Goal: Task Accomplishment & Management: Complete application form

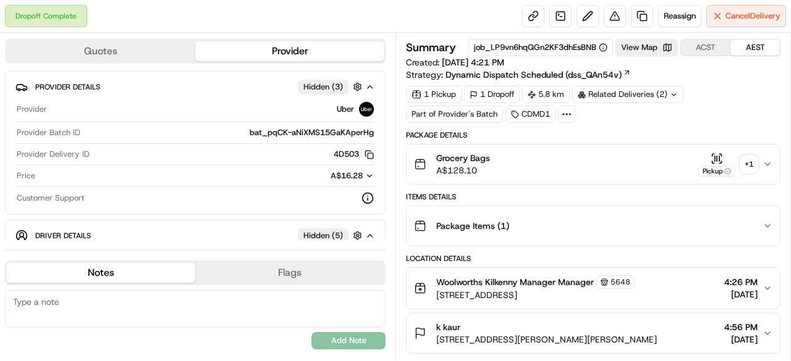
click at [670, 97] on icon at bounding box center [674, 95] width 8 height 8
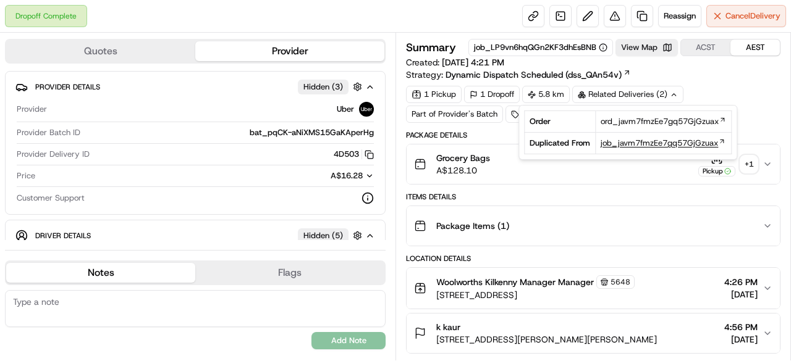
click at [628, 143] on span "job_javm7fmzEe7gq57GjGzuax" at bounding box center [659, 143] width 117 height 11
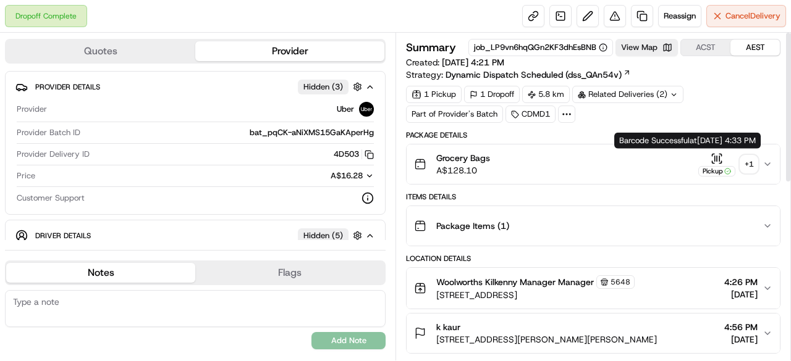
click at [753, 166] on div "+ 1" at bounding box center [748, 164] width 17 height 17
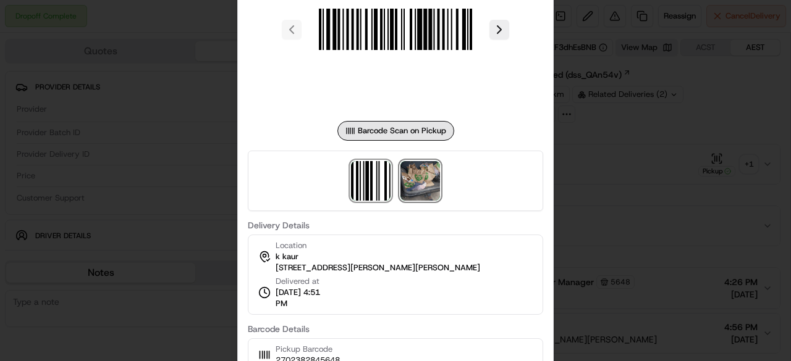
click at [426, 182] on img at bounding box center [420, 181] width 40 height 40
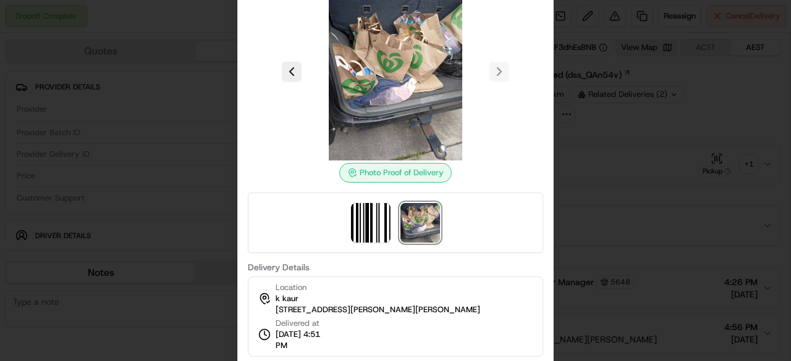
click at [578, 160] on div at bounding box center [395, 180] width 791 height 361
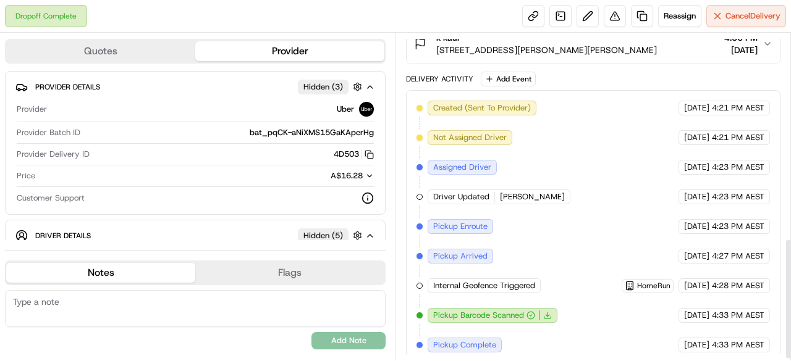
scroll to position [558, 0]
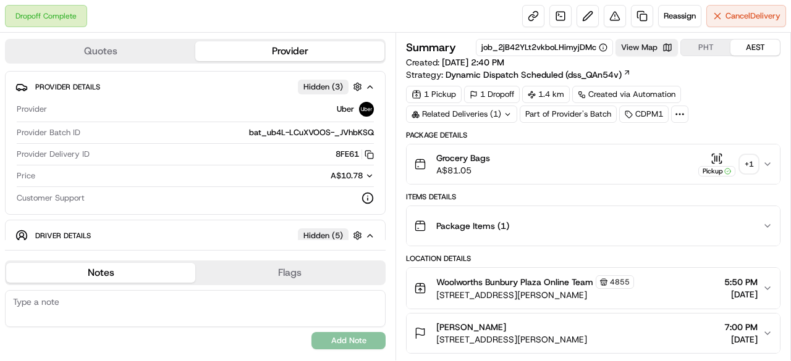
click at [747, 162] on div "+ 1" at bounding box center [748, 164] width 17 height 17
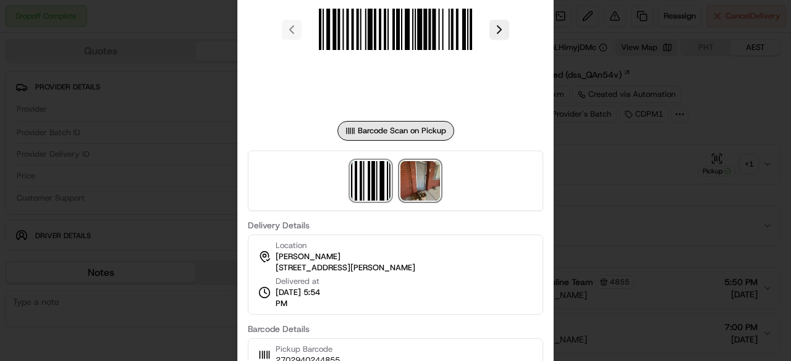
click at [419, 182] on img at bounding box center [420, 181] width 40 height 40
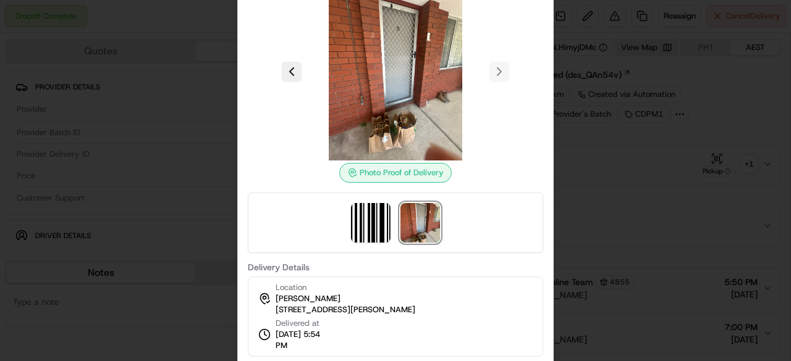
drag, startPoint x: 425, startPoint y: 310, endPoint x: 274, endPoint y: 307, distance: 150.8
click at [274, 307] on div "Location April Byrne 110 Forrest Ave, U 3, South Bunbury, WA 6230, AU" at bounding box center [336, 298] width 157 height 33
copy span "110 Forrest Ave, U 3, South Bunbury, WA"
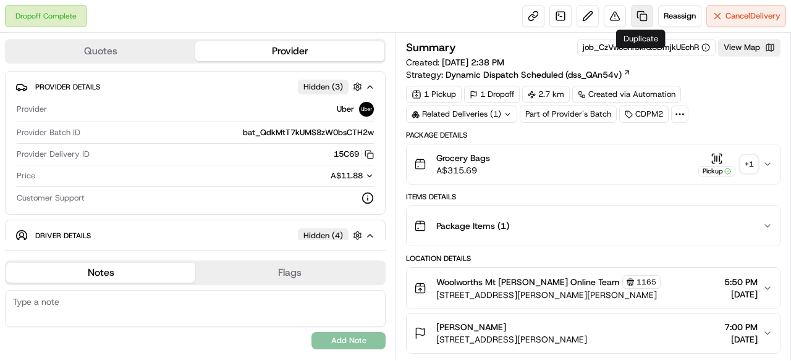
click at [643, 20] on link at bounding box center [642, 16] width 22 height 22
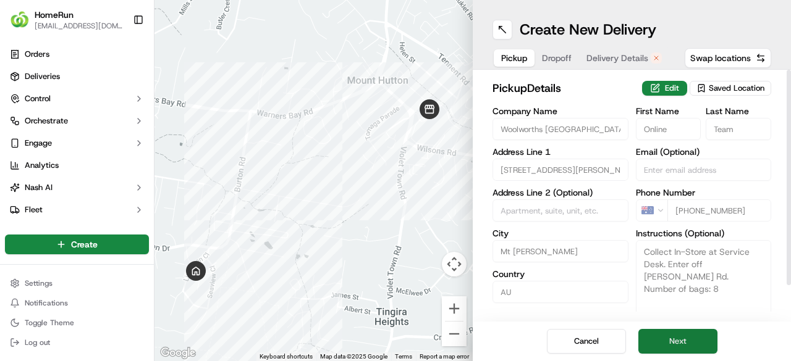
click at [695, 348] on button "Next" at bounding box center [677, 341] width 79 height 25
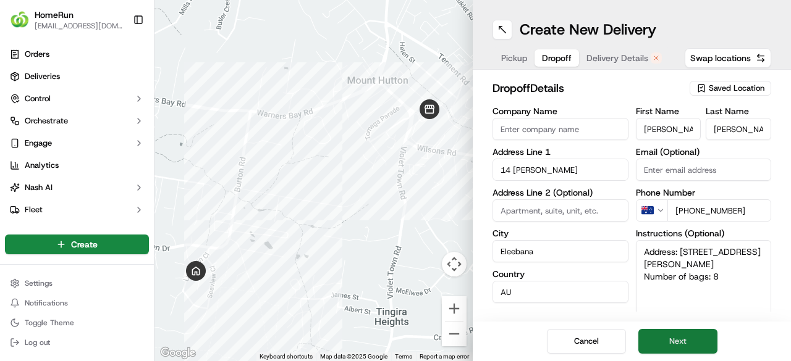
click at [692, 345] on button "Next" at bounding box center [677, 341] width 79 height 25
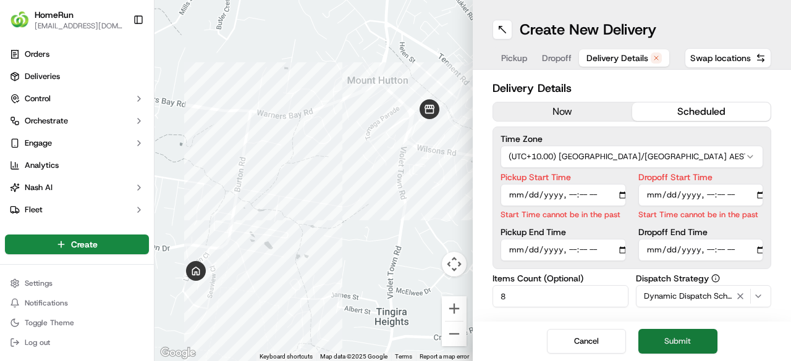
click at [682, 337] on button "Submit" at bounding box center [677, 341] width 79 height 25
click at [563, 106] on button "now" at bounding box center [562, 112] width 139 height 19
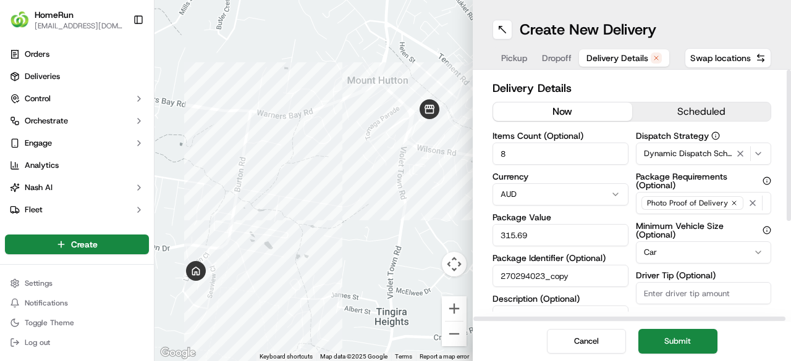
click at [685, 342] on button "Submit" at bounding box center [677, 341] width 79 height 25
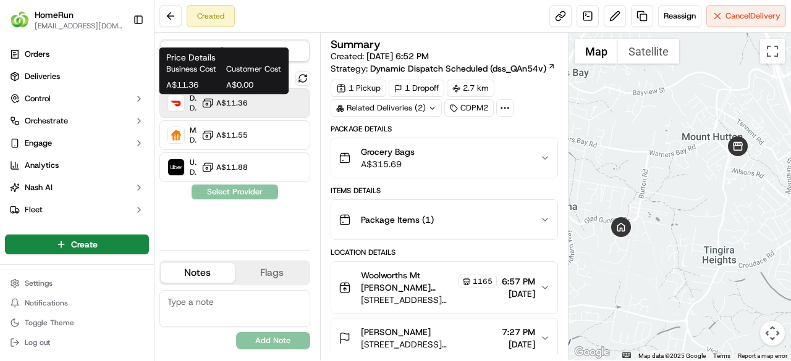
click at [237, 101] on span "A$11.36" at bounding box center [232, 103] width 32 height 10
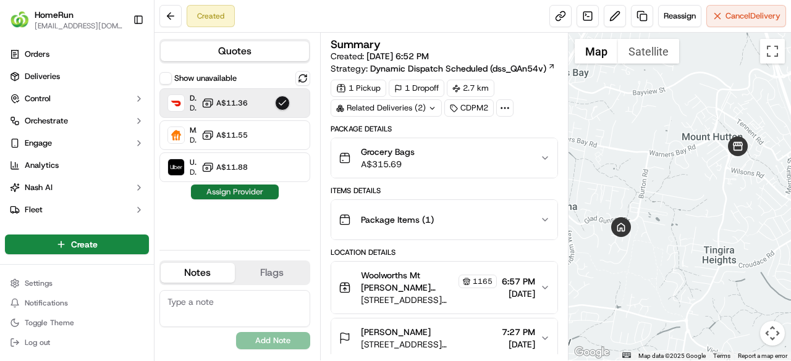
click at [246, 189] on button "Assign Provider" at bounding box center [235, 192] width 88 height 15
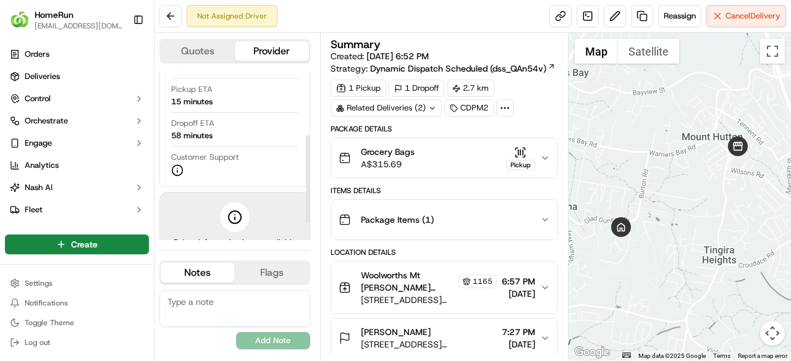
scroll to position [62, 0]
